Goal: Find specific page/section: Find specific page/section

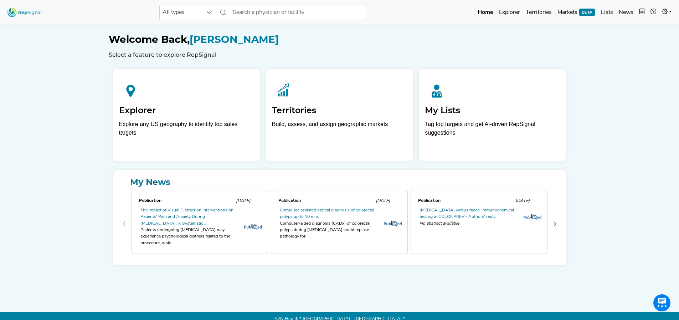
click at [31, 15] on img at bounding box center [24, 12] width 41 height 15
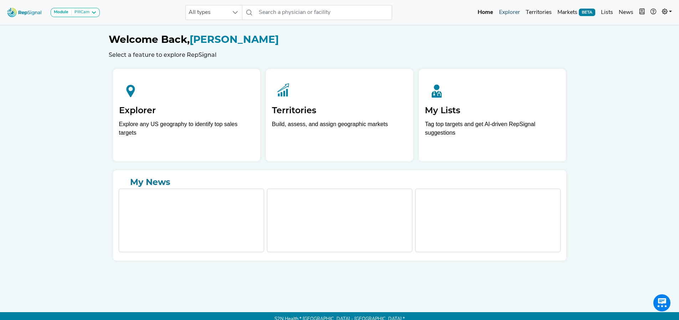
click at [512, 13] on link "Explorer" at bounding box center [509, 12] width 27 height 14
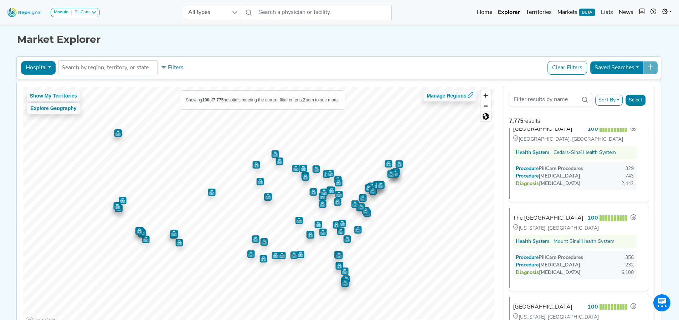
scroll to position [357, 0]
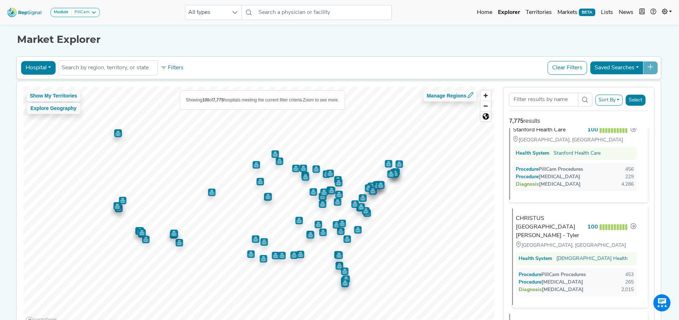
click at [561, 228] on div "CHRISTUS [GEOGRAPHIC_DATA][PERSON_NAME] - Tyler" at bounding box center [550, 227] width 69 height 26
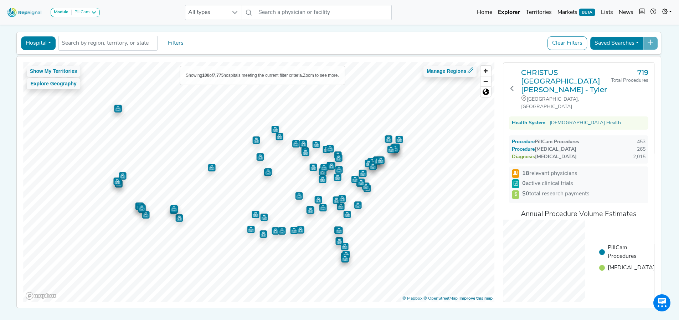
scroll to position [36, 0]
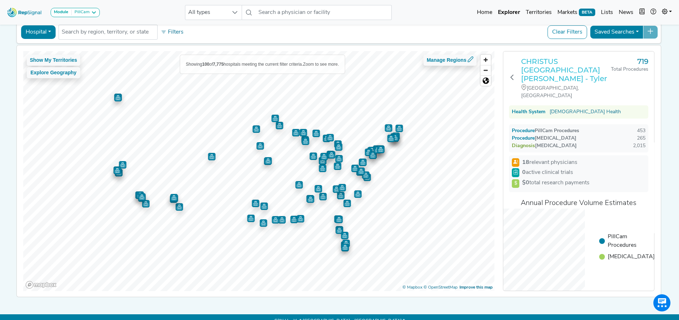
click at [545, 63] on h3 "CHRISTUS [GEOGRAPHIC_DATA][PERSON_NAME] - Tyler" at bounding box center [566, 70] width 90 height 26
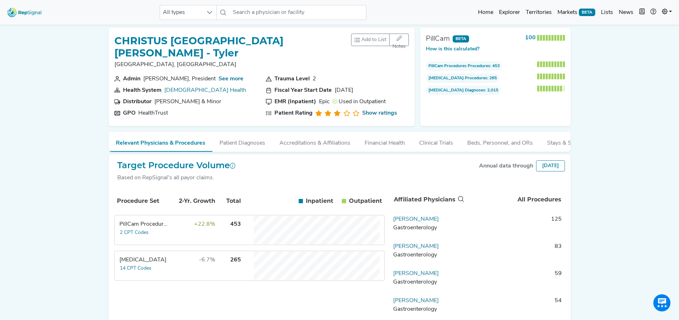
scroll to position [36, 0]
